Goal: Find specific page/section: Find specific page/section

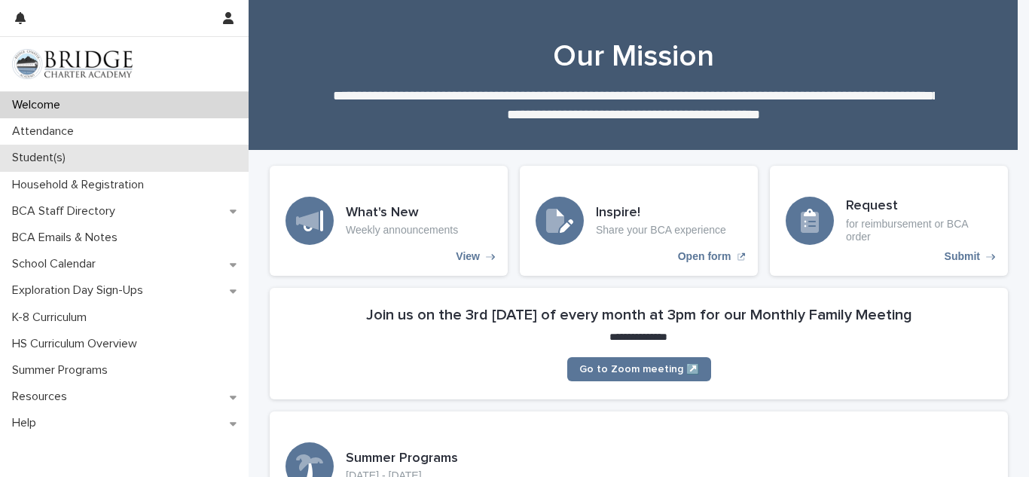
click at [76, 148] on div "Student(s)" at bounding box center [124, 158] width 249 height 26
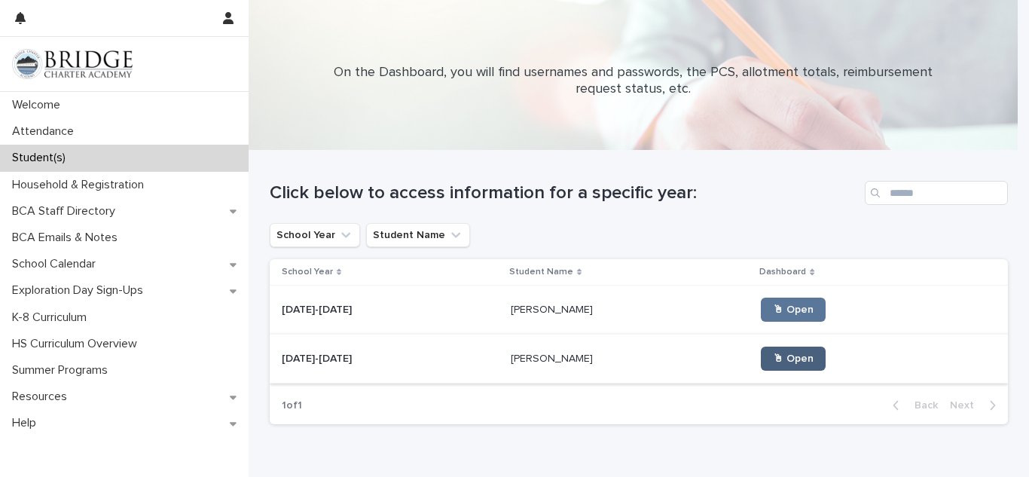
click at [761, 364] on link "🖱 Open" at bounding box center [793, 359] width 65 height 24
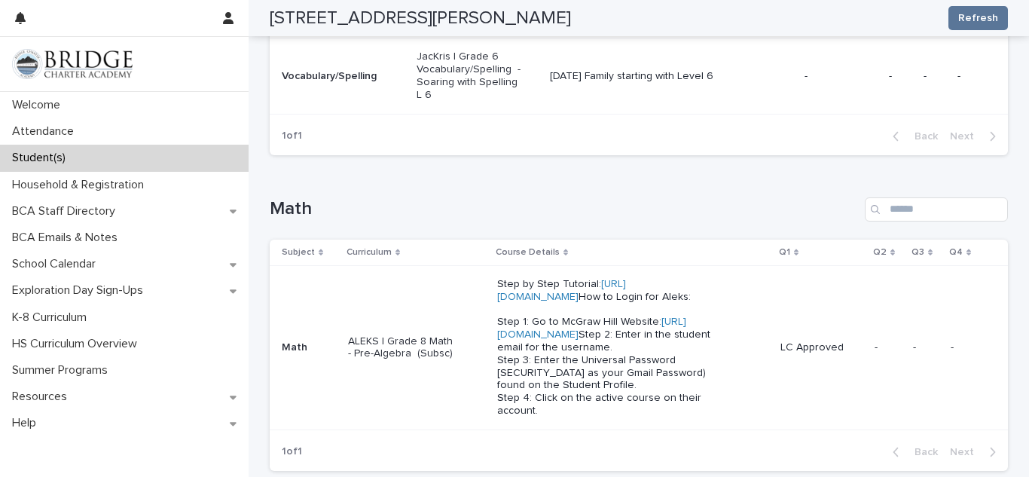
scroll to position [510, 0]
click at [587, 339] on link "[URL][DOMAIN_NAME]" at bounding box center [591, 327] width 189 height 23
